Goal: Contribute content: Contribute content

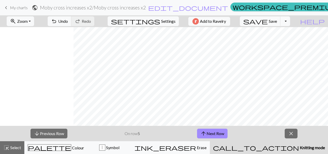
scroll to position [0, 74]
click at [277, 22] on span "Save" at bounding box center [273, 21] width 8 height 5
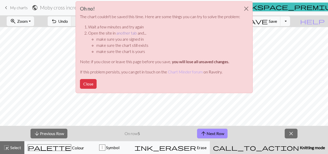
click at [123, 34] on link "another tab" at bounding box center [126, 33] width 21 height 5
click at [97, 75] on p "If this problem persists, you can get in touch on the Chart Minder forum on Rav…" at bounding box center [160, 72] width 160 height 6
click at [96, 79] on div "Oh no! The chart couldn't be saved this time. Here are some things you can try …" at bounding box center [164, 47] width 177 height 92
click at [91, 84] on button "Close" at bounding box center [88, 84] width 17 height 10
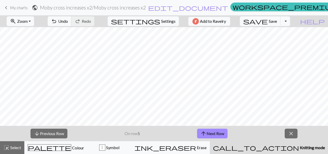
click at [25, 7] on span "My charts" at bounding box center [19, 7] width 18 height 5
click at [277, 20] on span "Save" at bounding box center [273, 21] width 8 height 5
click at [25, 8] on div "Chart saved" at bounding box center [164, 10] width 328 height 20
click at [17, 9] on span "My charts" at bounding box center [19, 7] width 18 height 5
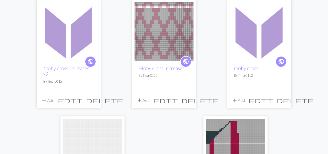
scroll to position [52, 0]
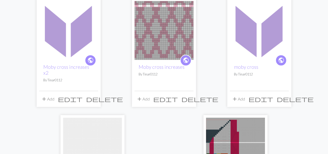
click at [285, 102] on span "delete" at bounding box center [295, 99] width 37 height 7
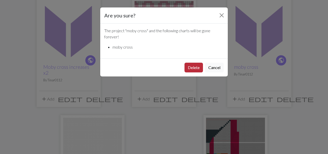
click at [200, 66] on button "Delete" at bounding box center [194, 68] width 18 height 10
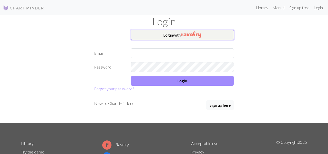
click at [198, 34] on img "button" at bounding box center [192, 35] width 20 height 6
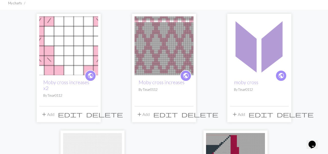
scroll to position [36, 0]
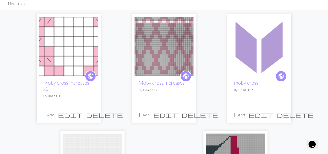
click at [259, 54] on img at bounding box center [259, 46] width 59 height 59
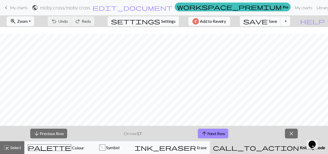
scroll to position [329, 0]
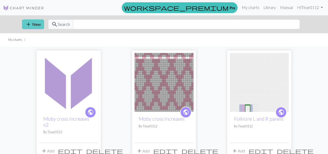
click at [36, 25] on button "add New" at bounding box center [33, 24] width 22 height 10
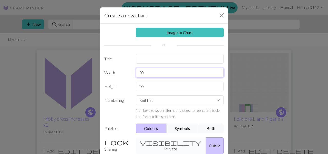
drag, startPoint x: 157, startPoint y: 73, endPoint x: 127, endPoint y: 73, distance: 29.5
click at [127, 73] on div "Width 20" at bounding box center [164, 73] width 126 height 10
type input "98"
drag, startPoint x: 149, startPoint y: 87, endPoint x: 128, endPoint y: 87, distance: 20.3
click at [128, 87] on div "Height 20" at bounding box center [164, 87] width 126 height 10
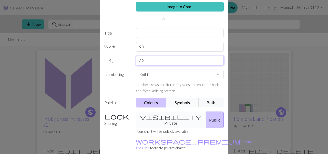
scroll to position [27, 0]
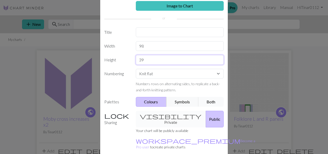
type input "39"
click at [210, 103] on button "Both" at bounding box center [211, 102] width 26 height 10
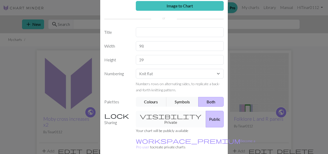
scroll to position [48, 0]
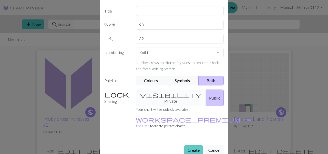
click at [192, 146] on button "Create" at bounding box center [193, 151] width 19 height 10
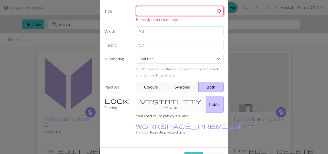
click at [174, 10] on input "text" at bounding box center [180, 11] width 88 height 10
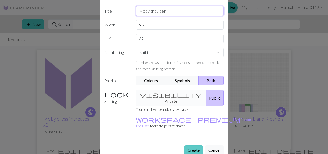
type input "Moby shoulder"
click at [197, 146] on button "Create" at bounding box center [193, 151] width 19 height 10
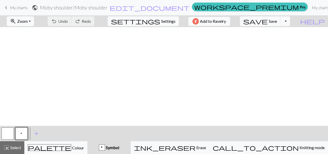
scroll to position [124, 0]
click at [156, 23] on span "settings" at bounding box center [135, 21] width 49 height 7
select select "aran"
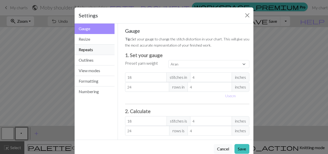
click at [99, 46] on button "Repeats" at bounding box center [95, 50] width 40 height 11
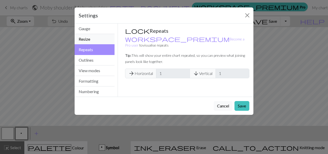
click at [99, 42] on button "Resize" at bounding box center [95, 39] width 40 height 11
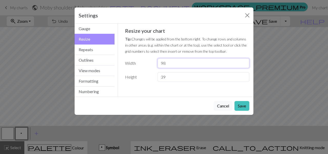
drag, startPoint x: 169, startPoint y: 63, endPoint x: 153, endPoint y: 63, distance: 16.4
click at [154, 62] on div "Width 98" at bounding box center [187, 63] width 131 height 10
click at [170, 61] on input "60" at bounding box center [204, 63] width 92 height 10
type input "69"
click at [241, 111] on div "Cancel Save" at bounding box center [164, 106] width 179 height 18
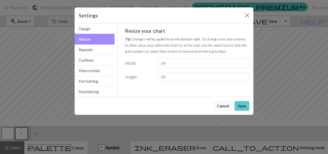
click at [241, 107] on button "Save" at bounding box center [242, 106] width 15 height 10
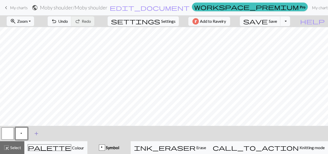
click at [35, 135] on span "add" at bounding box center [36, 133] width 6 height 7
click at [35, 133] on button "button" at bounding box center [35, 134] width 12 height 12
click at [33, 136] on button "button" at bounding box center [35, 134] width 12 height 12
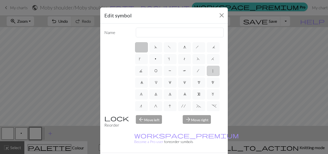
click at [213, 72] on span "|" at bounding box center [213, 71] width 2 height 5
click at [213, 71] on input "|" at bounding box center [213, 69] width 3 height 3
radio input "true"
type input "slip stitch"
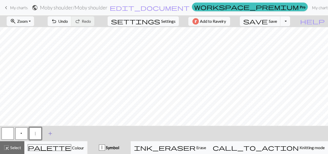
click at [51, 132] on span "add" at bounding box center [50, 133] width 6 height 7
click at [51, 131] on button "button" at bounding box center [49, 134] width 12 height 12
click at [53, 136] on button "button" at bounding box center [49, 134] width 12 height 12
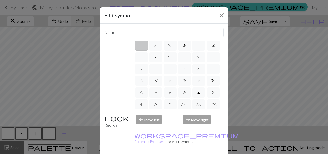
scroll to position [3, 0]
click at [213, 92] on span "m" at bounding box center [213, 91] width 3 height 5
click at [213, 92] on input "m" at bounding box center [213, 92] width 3 height 3
radio input "true"
type input "m1"
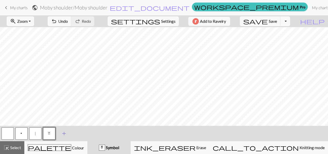
click at [65, 135] on span "add" at bounding box center [64, 133] width 6 height 7
click at [66, 135] on button "button" at bounding box center [63, 134] width 12 height 12
click at [66, 134] on button "button" at bounding box center [63, 134] width 12 height 12
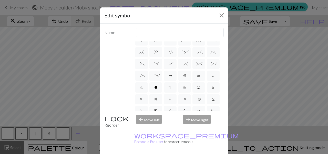
scroll to position [66, 0]
click at [144, 64] on label "(" at bounding box center [141, 63] width 13 height 10
click at [144, 127] on input "(" at bounding box center [141, 128] width 3 height 3
radio input "true"
type input "left part of left 3+ stitch cable, wyif"
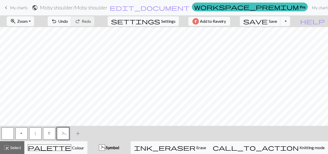
click at [77, 135] on span "add" at bounding box center [78, 133] width 6 height 7
click at [76, 133] on button "button" at bounding box center [77, 134] width 12 height 12
click at [81, 134] on button "button" at bounding box center [77, 134] width 12 height 12
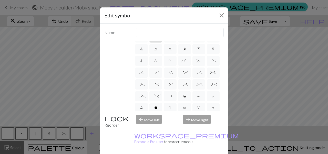
scroll to position [46, 0]
click at [153, 83] on label ")" at bounding box center [155, 83] width 13 height 10
click at [155, 127] on input ")" at bounding box center [156, 128] width 3 height 3
radio input "true"
type input "right part of left 3+ stitch cable, wyif"
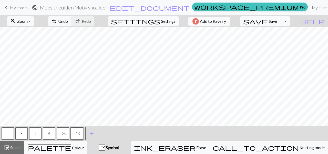
click at [31, 132] on button "|" at bounding box center [35, 134] width 12 height 12
click at [20, 132] on span "p" at bounding box center [21, 134] width 3 height 5
click at [48, 132] on span "m" at bounding box center [49, 134] width 3 height 5
click at [23, 135] on button "p" at bounding box center [21, 134] width 12 height 12
click at [53, 133] on button "m" at bounding box center [49, 134] width 12 height 12
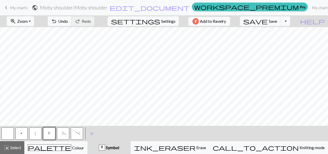
click at [25, 134] on button "p" at bounding box center [21, 134] width 12 height 12
click at [51, 135] on span "m" at bounding box center [49, 134] width 3 height 5
click at [24, 137] on button "p" at bounding box center [21, 134] width 12 height 12
click at [37, 136] on button "|" at bounding box center [35, 134] width 12 height 12
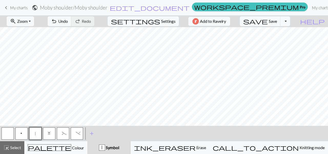
click at [24, 133] on button "p" at bounding box center [21, 134] width 12 height 12
click at [46, 138] on button "m" at bounding box center [49, 134] width 12 height 12
click at [24, 133] on button "p" at bounding box center [21, 134] width 12 height 12
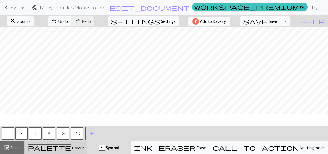
scroll to position [0, 0]
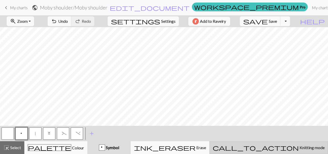
click at [298, 151] on div "call_to_action Knitting mode Knitting mode" at bounding box center [269, 148] width 112 height 6
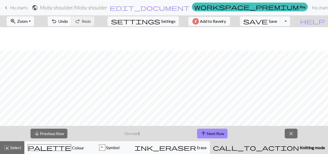
scroll to position [124, 0]
click at [291, 131] on span "close" at bounding box center [291, 133] width 6 height 7
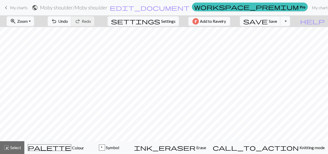
scroll to position [109, 0]
click at [115, 151] on button "p Symbol" at bounding box center [108, 148] width 43 height 13
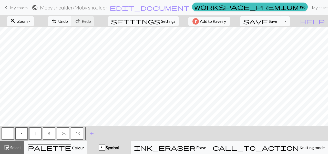
click at [48, 136] on button "m" at bounding box center [49, 134] width 12 height 12
click at [23, 132] on button "p" at bounding box center [21, 134] width 12 height 12
click at [91, 133] on span "add" at bounding box center [92, 133] width 6 height 7
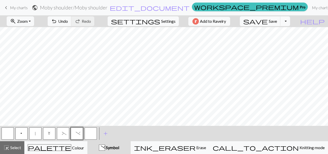
click at [93, 135] on button "button" at bounding box center [91, 134] width 12 height 12
click at [93, 137] on button "button" at bounding box center [91, 134] width 12 height 12
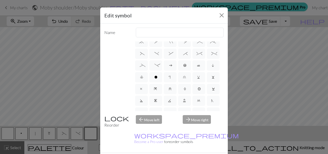
scroll to position [74, 0]
click at [184, 57] on span "*" at bounding box center [184, 56] width 2 height 5
click at [184, 127] on input "*" at bounding box center [184, 128] width 3 height 3
radio input "true"
type input "right part of right 3+ stitch cable, wyib"
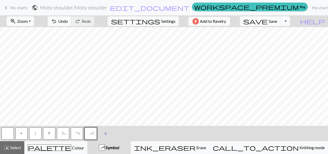
scroll to position [101, 0]
click at [68, 22] on span "Undo" at bounding box center [63, 21] width 10 height 5
click at [25, 136] on button "p" at bounding box center [21, 134] width 12 height 12
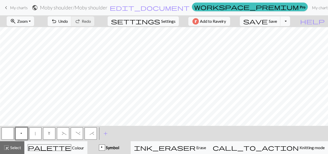
click at [50, 134] on span "m" at bounding box center [49, 134] width 3 height 5
click at [24, 133] on button "p" at bounding box center [21, 134] width 12 height 12
click at [13, 131] on button "button" at bounding box center [8, 134] width 12 height 12
click at [21, 132] on span "p" at bounding box center [21, 134] width 3 height 5
click at [52, 132] on button "m" at bounding box center [49, 134] width 12 height 12
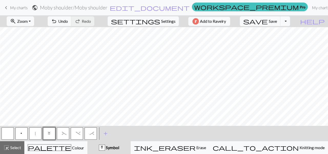
click at [27, 132] on button "p" at bounding box center [21, 134] width 12 height 12
click at [9, 132] on button "button" at bounding box center [8, 134] width 12 height 12
click at [277, 22] on span "Save" at bounding box center [273, 21] width 8 height 5
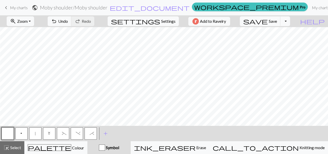
click at [62, 135] on span "(" at bounding box center [63, 134] width 2 height 5
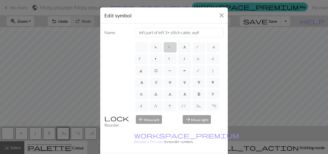
click at [170, 48] on span "f" at bounding box center [170, 47] width 4 height 5
click at [170, 47] on input "f" at bounding box center [169, 45] width 3 height 3
radio input "true"
type input "left leaning decrease"
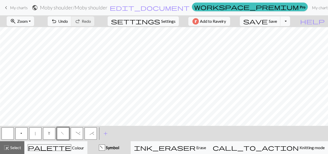
click at [77, 134] on span ")" at bounding box center [77, 134] width 2 height 5
click at [80, 134] on button ")" at bounding box center [77, 134] width 12 height 12
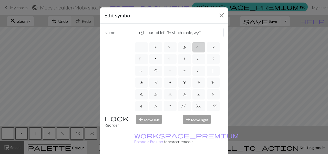
click at [193, 48] on label "h" at bounding box center [199, 47] width 13 height 10
click at [196, 47] on input "h" at bounding box center [197, 45] width 3 height 3
radio input "true"
type input "right leaning decrease"
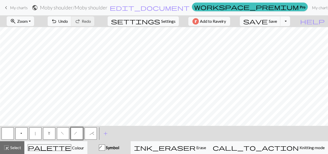
click at [63, 134] on span "f" at bounding box center [63, 134] width 4 height 5
click at [76, 134] on span "h" at bounding box center [77, 134] width 6 height 5
click at [63, 135] on span "f" at bounding box center [63, 134] width 4 height 5
click at [72, 135] on button "h" at bounding box center [77, 134] width 12 height 12
click at [63, 133] on span "f" at bounding box center [63, 134] width 4 height 5
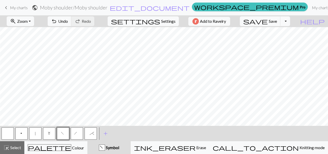
click at [78, 136] on button "h" at bounding box center [77, 134] width 12 height 12
click at [68, 23] on span "Undo" at bounding box center [63, 21] width 10 height 5
click at [68, 22] on span "Undo" at bounding box center [63, 21] width 10 height 5
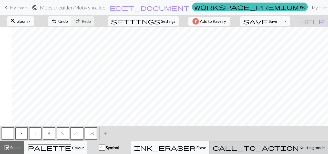
scroll to position [0, 120]
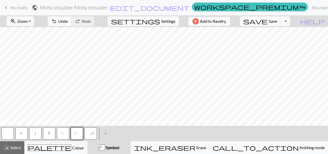
click at [66, 131] on button "f" at bounding box center [63, 134] width 12 height 12
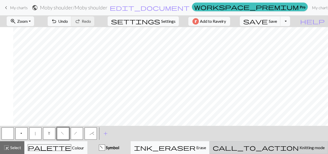
scroll to position [0, 162]
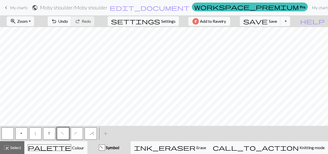
click at [77, 136] on span "h" at bounding box center [77, 134] width 6 height 5
click at [63, 135] on span "f" at bounding box center [63, 134] width 4 height 5
click at [68, 23] on span "Undo" at bounding box center [63, 21] width 10 height 5
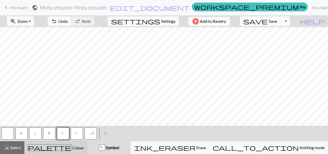
click at [79, 145] on div "palette Colour Colour" at bounding box center [56, 148] width 56 height 7
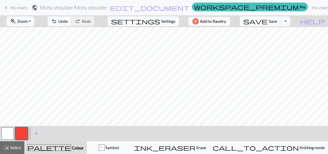
click at [18, 132] on button "button" at bounding box center [21, 134] width 12 height 12
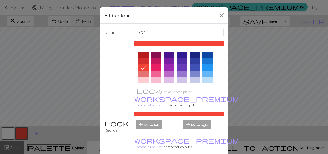
click at [156, 80] on div at bounding box center [156, 80] width 10 height 6
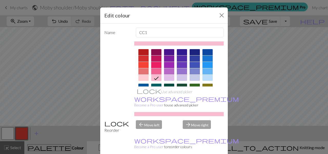
scroll to position [6, 0]
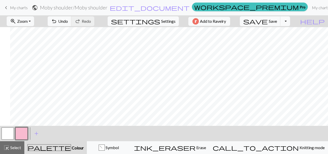
scroll to position [1, 170]
click at [127, 149] on div "f Symbol" at bounding box center [108, 148] width 37 height 6
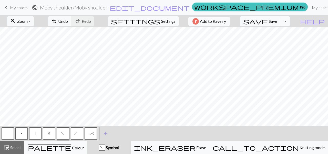
click at [75, 137] on button "h" at bounding box center [77, 134] width 12 height 12
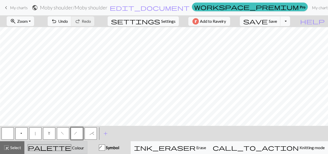
click at [84, 146] on div "palette Colour Colour" at bounding box center [56, 148] width 56 height 7
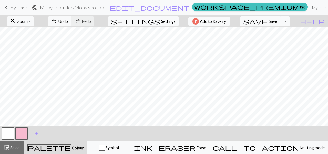
click at [20, 131] on button "button" at bounding box center [21, 134] width 12 height 12
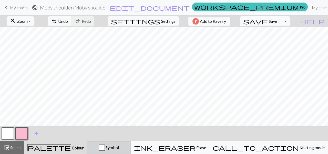
click at [120, 147] on div "h Symbol" at bounding box center [108, 148] width 37 height 6
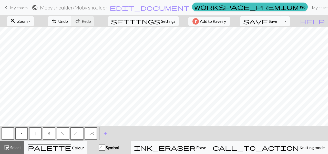
click at [58, 134] on button "f" at bounding box center [63, 134] width 12 height 12
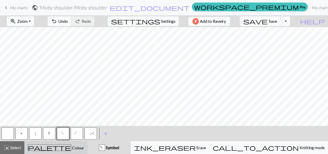
click at [86, 143] on button "palette Colour Colour" at bounding box center [55, 148] width 63 height 13
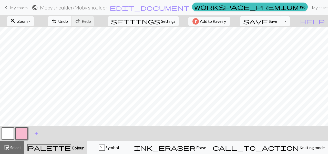
click at [68, 22] on span "Undo" at bounding box center [63, 21] width 10 height 5
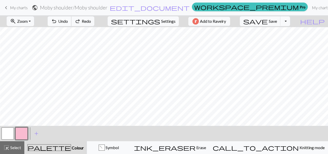
click at [68, 22] on span "Undo" at bounding box center [63, 21] width 10 height 5
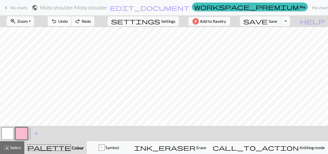
click at [68, 22] on span "Undo" at bounding box center [63, 21] width 10 height 5
click at [131, 151] on button "f Symbol" at bounding box center [109, 148] width 44 height 13
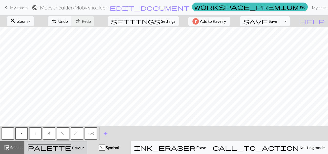
click at [84, 147] on div "palette Colour Colour" at bounding box center [56, 148] width 56 height 7
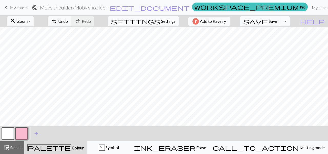
click at [25, 132] on button "button" at bounding box center [21, 134] width 12 height 12
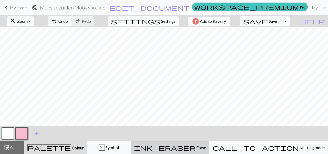
scroll to position [26, 170]
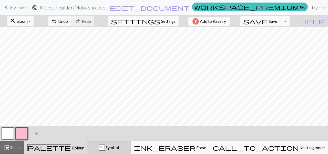
click at [127, 150] on div "f Symbol" at bounding box center [108, 148] width 37 height 6
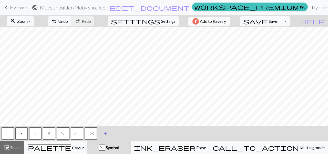
click at [107, 133] on span "add" at bounding box center [106, 133] width 6 height 7
click at [107, 134] on button "button" at bounding box center [104, 134] width 12 height 12
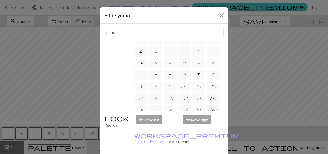
scroll to position [0, 0]
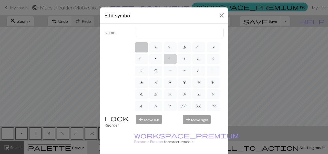
click at [170, 57] on span "s" at bounding box center [170, 59] width 4 height 5
click at [170, 57] on input "s" at bounding box center [169, 57] width 3 height 3
radio input "true"
type input "increase one left leaning"
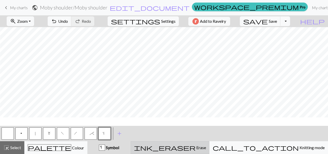
scroll to position [0, 170]
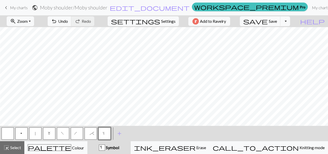
click at [9, 133] on button "button" at bounding box center [8, 134] width 12 height 12
click at [106, 132] on button "s" at bounding box center [104, 134] width 12 height 12
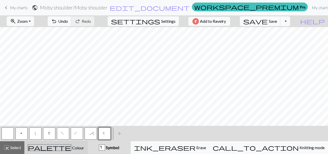
click at [72, 149] on span "Colour" at bounding box center [77, 148] width 13 height 5
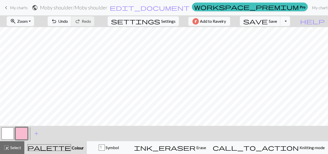
click at [7, 135] on button "button" at bounding box center [8, 134] width 12 height 12
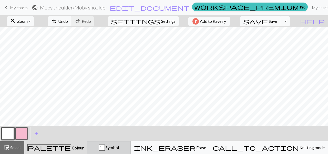
click at [127, 145] on div "s Symbol" at bounding box center [108, 148] width 37 height 6
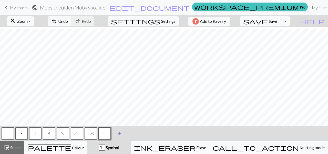
scroll to position [56, 170]
click at [74, 135] on button "h" at bounding box center [77, 134] width 12 height 12
click at [68, 21] on span "Undo" at bounding box center [63, 21] width 10 height 5
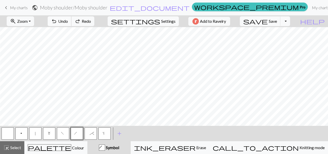
click at [68, 21] on span "Undo" at bounding box center [63, 21] width 10 height 5
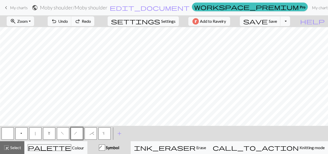
click at [91, 22] on span "Redo" at bounding box center [86, 21] width 9 height 5
click at [72, 19] on button "undo Undo Undo" at bounding box center [60, 21] width 24 height 10
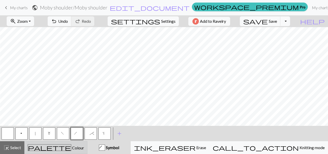
click at [69, 145] on div "palette Colour Colour" at bounding box center [56, 148] width 56 height 7
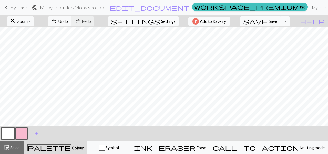
click at [25, 133] on button "button" at bounding box center [21, 134] width 12 height 12
click at [34, 135] on span "add" at bounding box center [36, 133] width 6 height 7
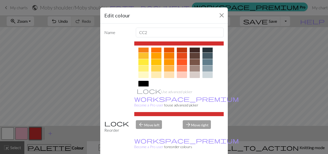
scroll to position [79, 0]
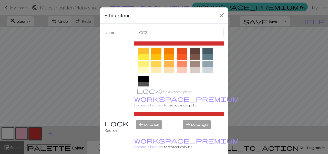
click at [211, 63] on div at bounding box center [208, 64] width 10 height 6
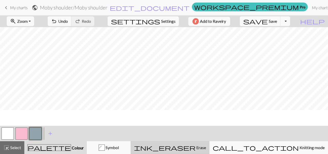
scroll to position [77, 170]
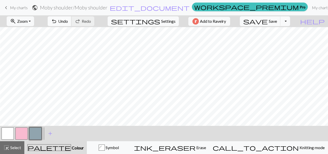
click at [68, 22] on span "Undo" at bounding box center [63, 21] width 10 height 5
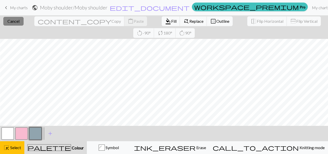
click at [15, 24] on button "close Cancel" at bounding box center [13, 21] width 20 height 9
click at [36, 129] on button "button" at bounding box center [35, 134] width 12 height 12
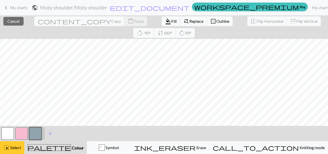
click at [22, 144] on button "highlight_alt Select Select" at bounding box center [12, 148] width 24 height 13
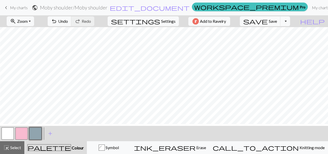
scroll to position [2, 170]
click at [268, 23] on span "save" at bounding box center [255, 21] width 25 height 7
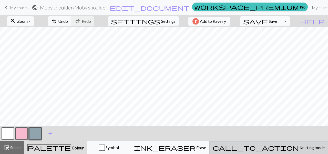
scroll to position [25, 170]
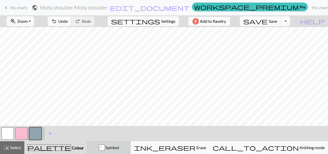
click at [119, 149] on span "Symbol" at bounding box center [112, 147] width 14 height 5
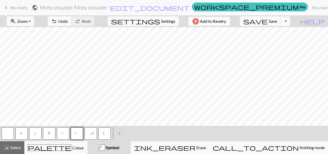
click at [100, 132] on button "s" at bounding box center [104, 134] width 12 height 12
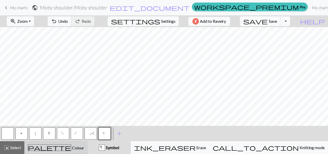
click at [76, 145] on div "palette Colour Colour" at bounding box center [56, 148] width 56 height 7
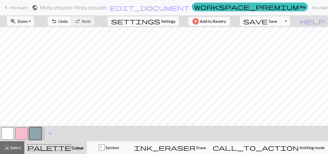
click at [35, 135] on button "button" at bounding box center [35, 134] width 12 height 12
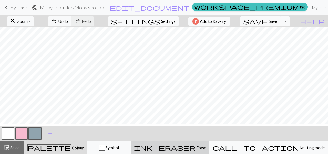
scroll to position [4, 170]
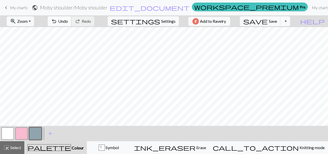
click at [72, 19] on button "undo Undo Undo" at bounding box center [60, 21] width 24 height 10
click at [68, 19] on span "Undo" at bounding box center [63, 21] width 10 height 5
click at [277, 19] on span "Save" at bounding box center [273, 21] width 8 height 5
click at [277, 23] on span "Save" at bounding box center [273, 21] width 8 height 5
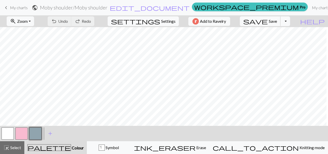
scroll to position [1, 0]
click at [71, 146] on span "Colour" at bounding box center [77, 148] width 13 height 5
click at [126, 149] on div "s Symbol" at bounding box center [108, 148] width 37 height 6
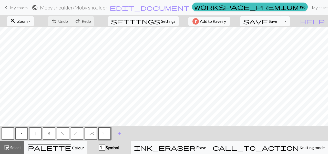
click at [86, 134] on button "*" at bounding box center [91, 134] width 12 height 12
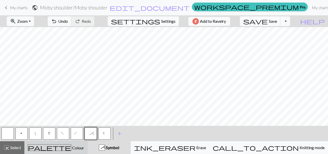
click at [82, 145] on div "palette Colour Colour" at bounding box center [56, 148] width 56 height 7
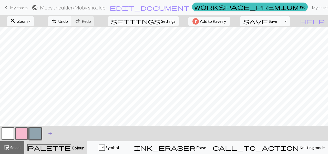
click at [46, 133] on button "add Add a colour" at bounding box center [50, 133] width 13 height 13
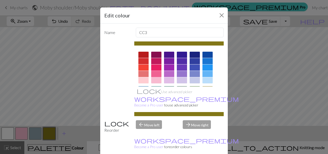
click at [157, 73] on div at bounding box center [156, 74] width 10 height 6
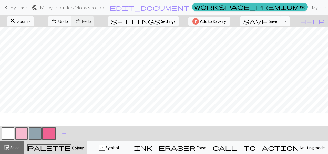
scroll to position [91, 0]
click at [68, 21] on span "Undo" at bounding box center [63, 21] width 10 height 5
click at [277, 23] on span "Save" at bounding box center [273, 21] width 8 height 5
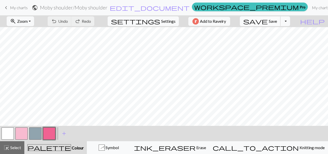
click at [268, 23] on span "save" at bounding box center [255, 21] width 25 height 7
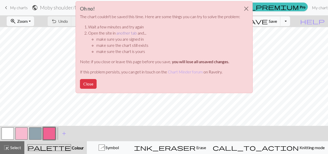
click at [125, 35] on link "another tab" at bounding box center [126, 33] width 21 height 5
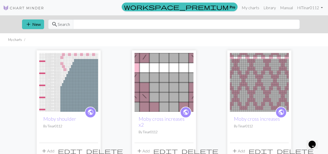
click at [65, 95] on img at bounding box center [68, 82] width 59 height 59
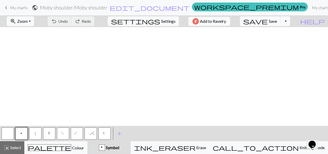
scroll to position [124, 0]
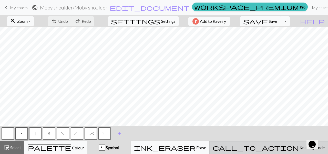
click at [279, 153] on button "call_to_action Knitting mode Knitting mode" at bounding box center [269, 148] width 119 height 13
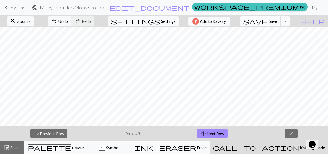
click at [268, 23] on span "save" at bounding box center [255, 21] width 25 height 7
